Goal: Information Seeking & Learning: Check status

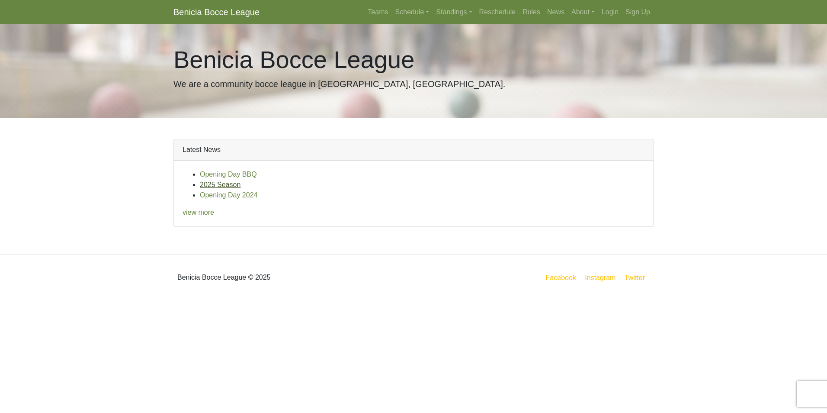
click at [228, 183] on link "2025 Season" at bounding box center [220, 184] width 41 height 7
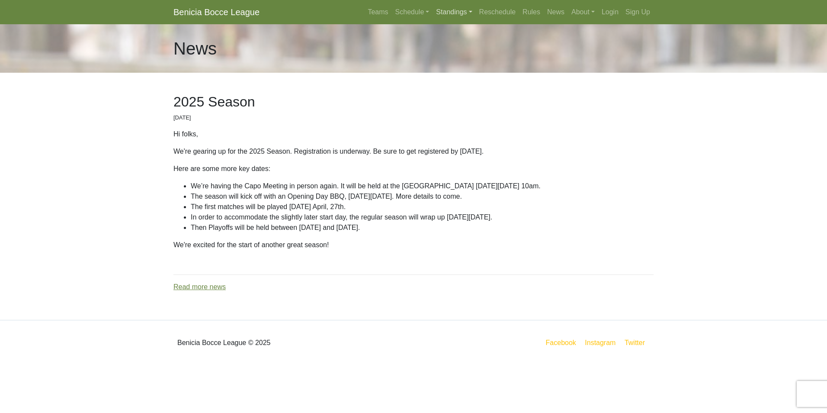
click at [447, 12] on link "Standings" at bounding box center [454, 11] width 43 height 17
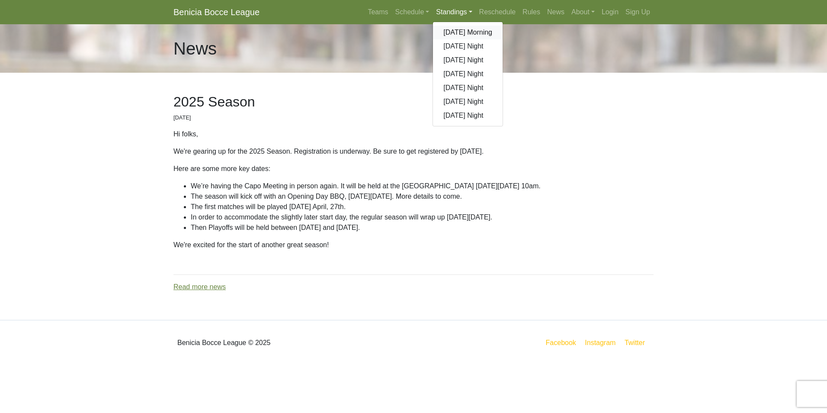
click at [457, 36] on link "[DATE] Morning" at bounding box center [468, 33] width 70 height 14
